Goal: Task Accomplishment & Management: Manage account settings

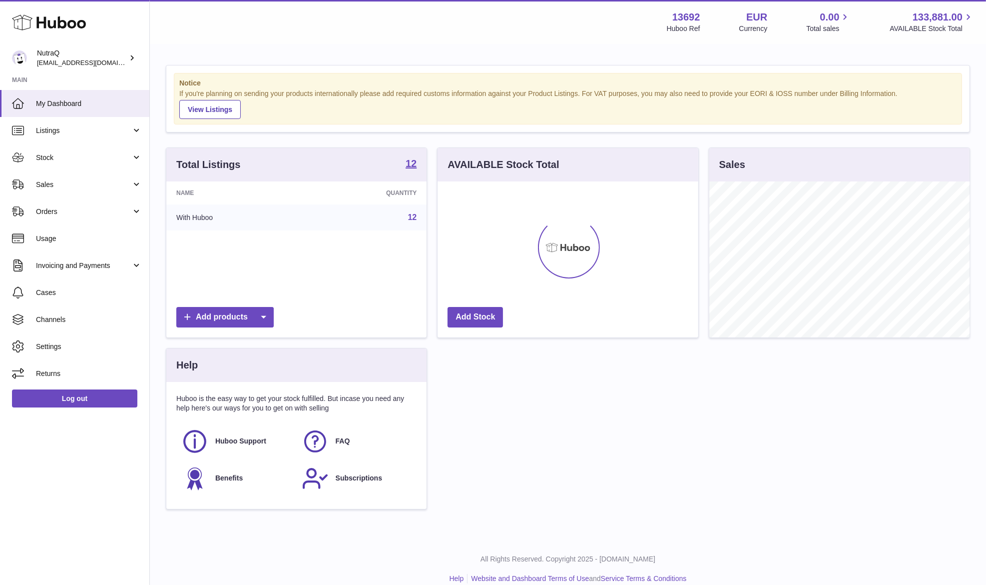
scroll to position [156, 260]
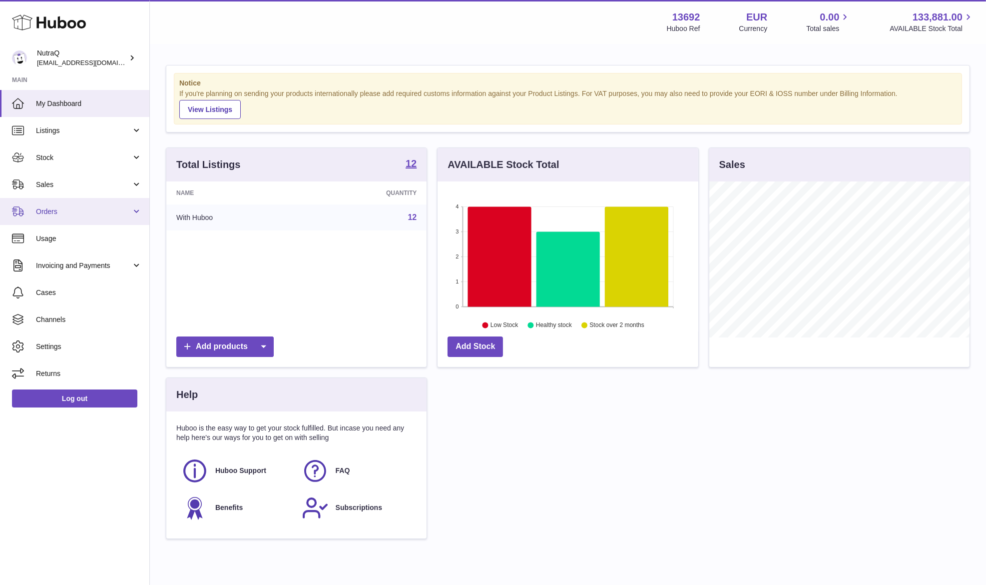
click at [92, 211] on span "Orders" at bounding box center [83, 211] width 95 height 9
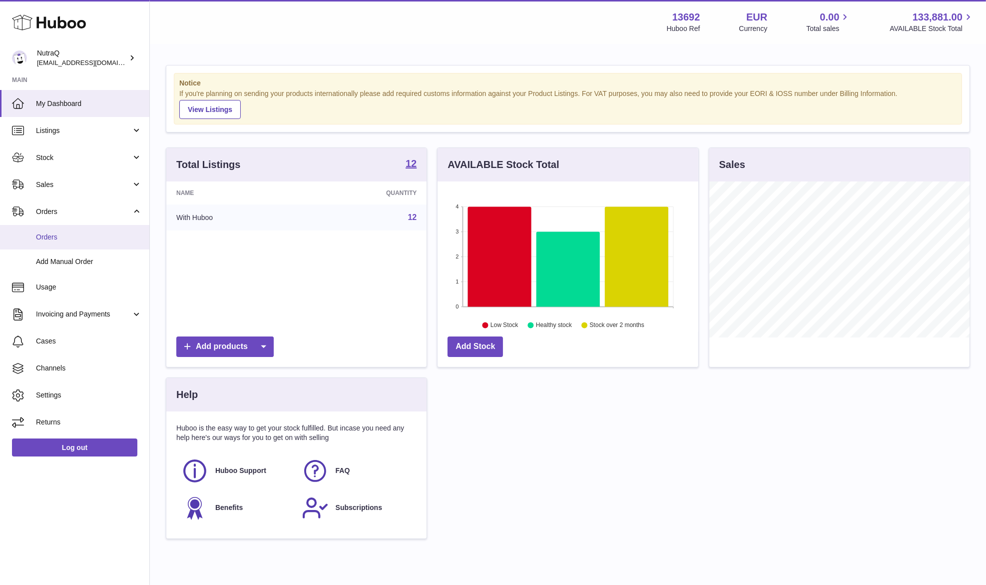
click at [86, 236] on span "Orders" at bounding box center [89, 236] width 106 height 9
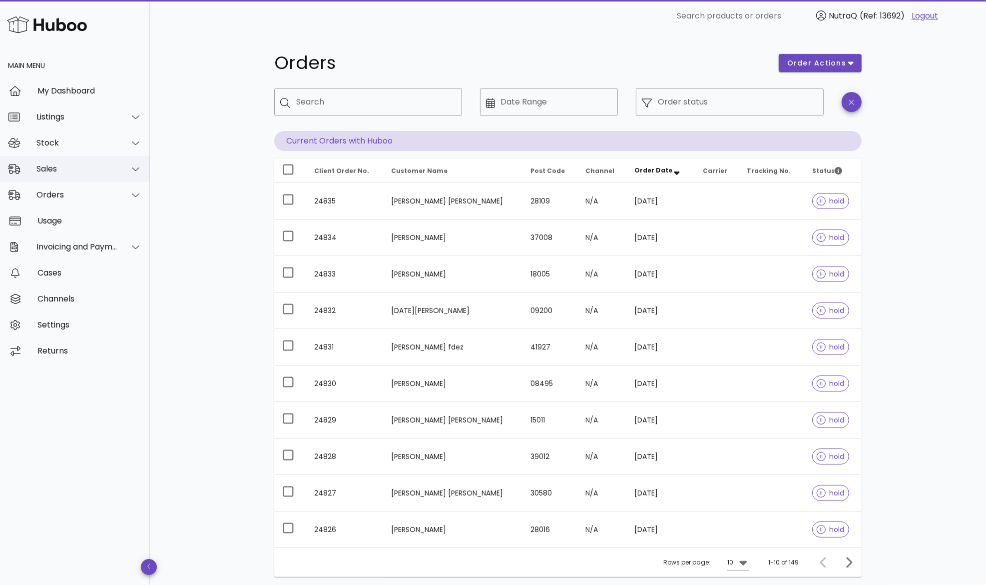
click at [88, 164] on div "Sales" at bounding box center [76, 168] width 81 height 9
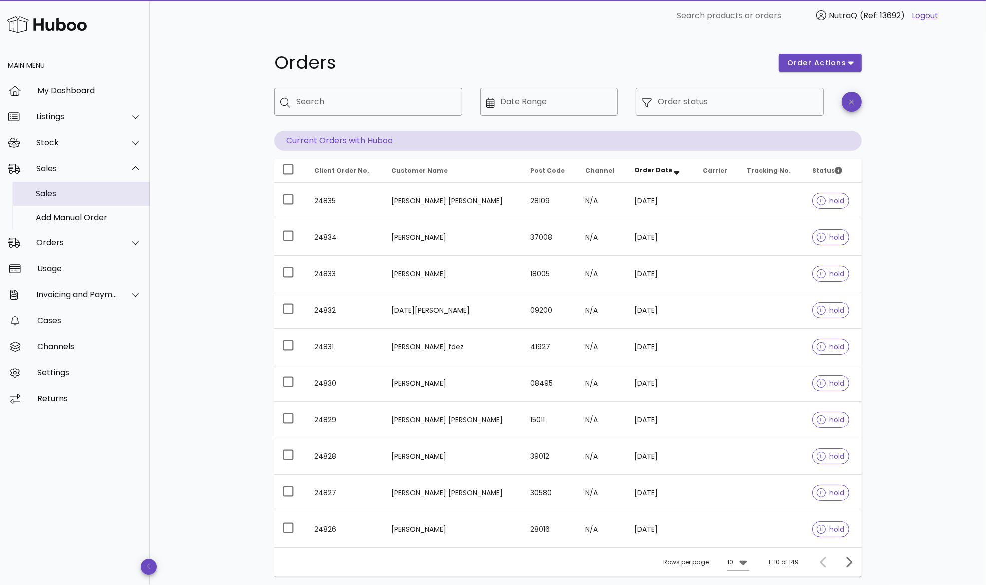
click at [85, 193] on div "Sales" at bounding box center [89, 193] width 106 height 9
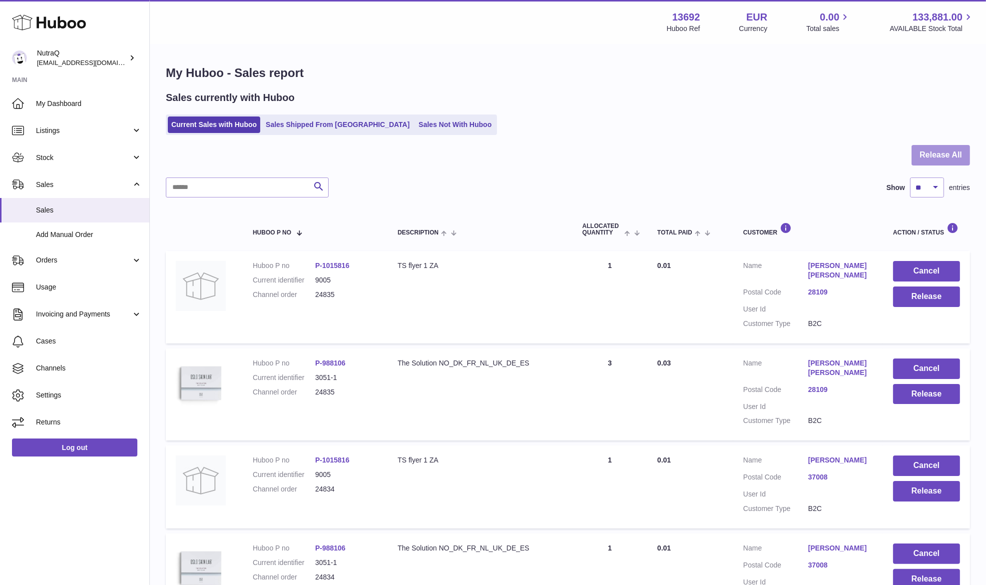
click at [935, 152] on button "Release All" at bounding box center [941, 155] width 58 height 20
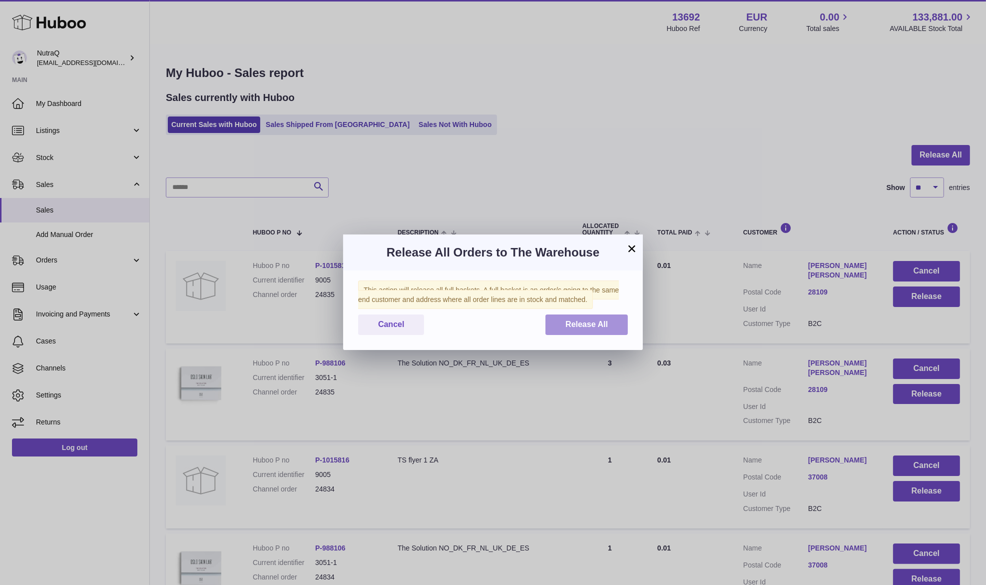
click at [606, 331] on button "Release All" at bounding box center [587, 324] width 82 height 20
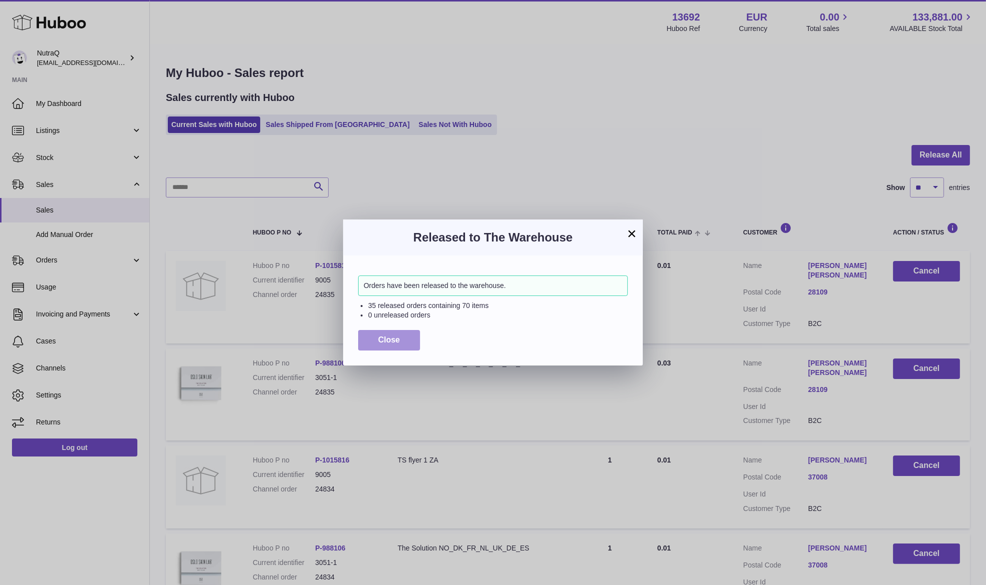
click at [401, 347] on button "Close" at bounding box center [389, 340] width 62 height 20
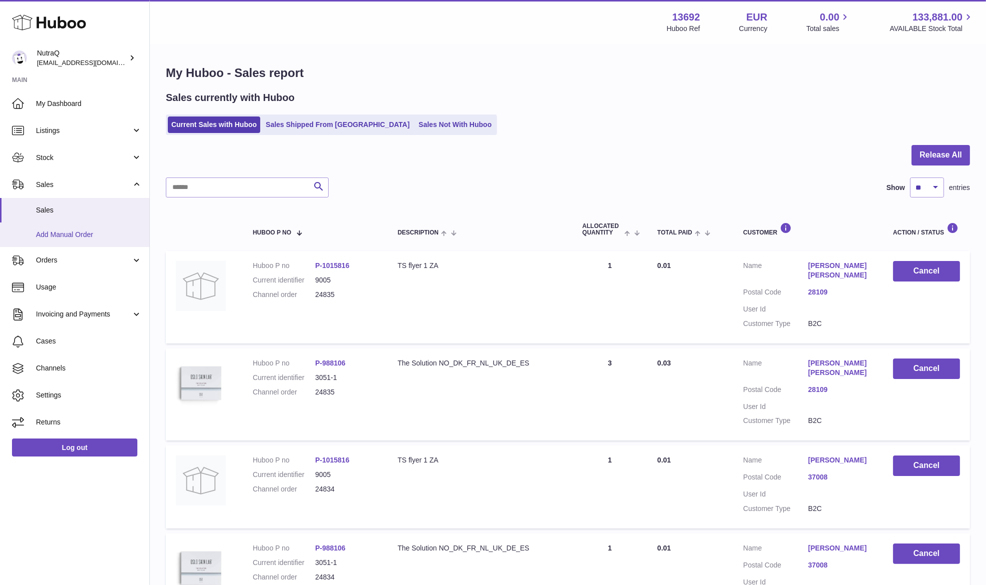
click at [81, 233] on span "Add Manual Order" at bounding box center [89, 234] width 106 height 9
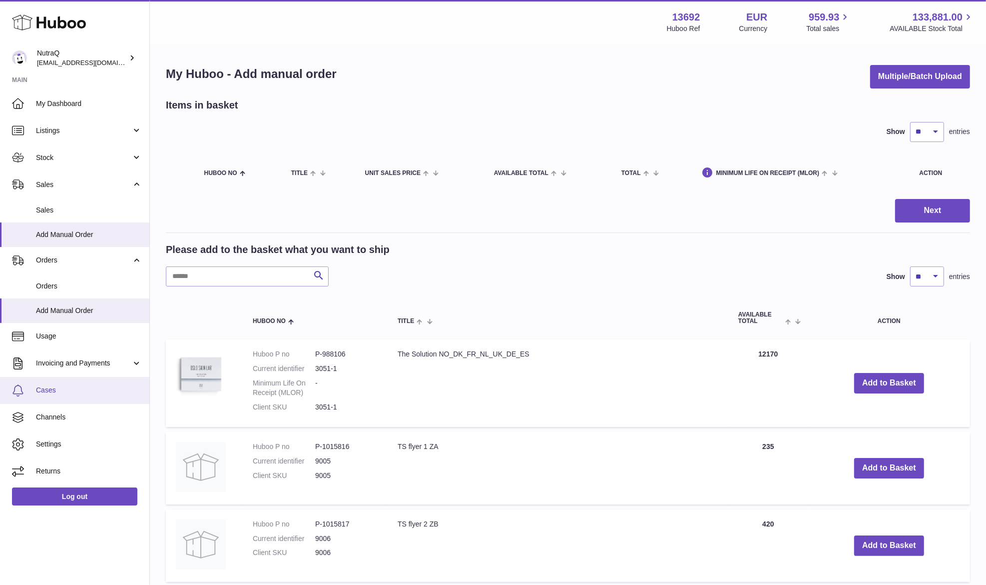
click at [54, 395] on link "Cases" at bounding box center [74, 390] width 149 height 27
click at [75, 393] on span "Cases" at bounding box center [89, 389] width 106 height 9
